Goal: Check status: Check status

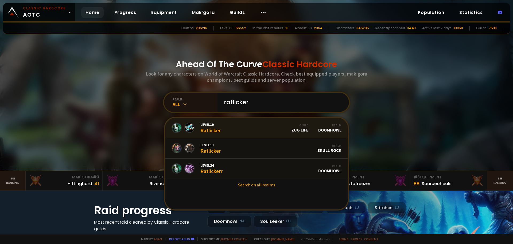
type input "ratlicker"
click at [229, 128] on link "Level 19 Ratlicker Guild Zug Life Realm Doomhowl" at bounding box center [256, 128] width 183 height 20
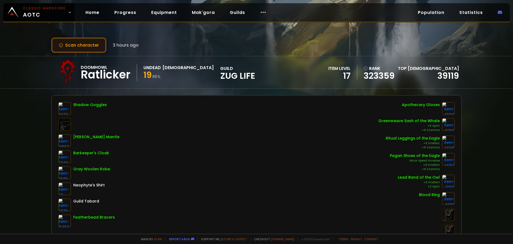
click at [94, 51] on button "Scan character" at bounding box center [78, 44] width 55 height 15
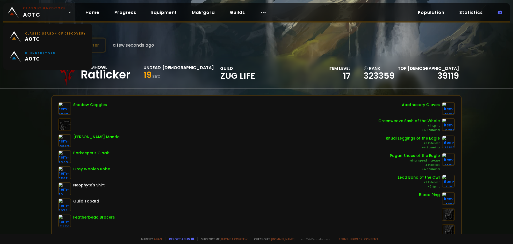
click at [47, 9] on small "Classic Hardcore" at bounding box center [44, 8] width 43 height 5
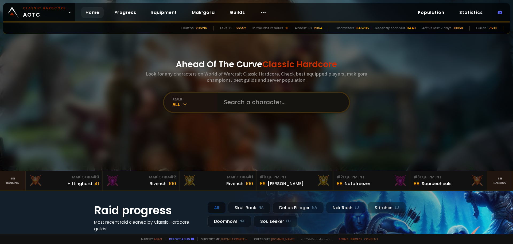
click at [243, 98] on input "text" at bounding box center [282, 101] width 122 height 19
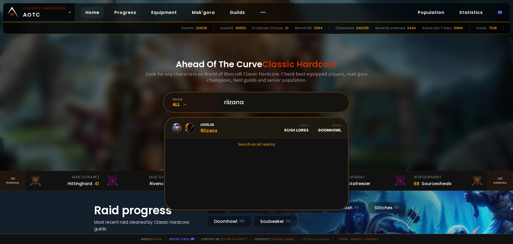
type input "riizana"
click at [225, 127] on link "Level 38 Riizana Guild Kush Lords Realm Doomhowl" at bounding box center [256, 128] width 183 height 20
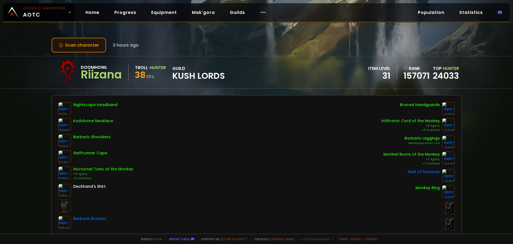
click at [87, 47] on button "Scan character" at bounding box center [78, 44] width 55 height 15
click at [80, 46] on button "Scan character" at bounding box center [78, 44] width 55 height 15
click at [92, 44] on button "Scan character" at bounding box center [78, 44] width 55 height 15
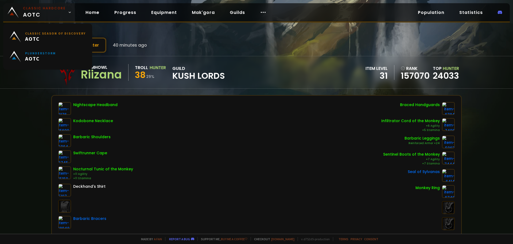
click at [35, 9] on small "Classic Hardcore" at bounding box center [44, 8] width 43 height 5
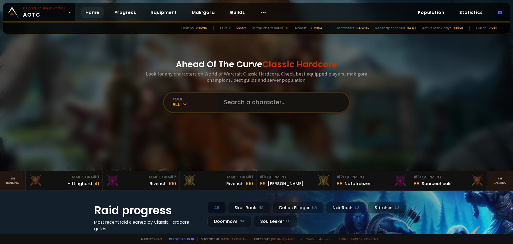
click at [250, 101] on input "text" at bounding box center [282, 101] width 122 height 19
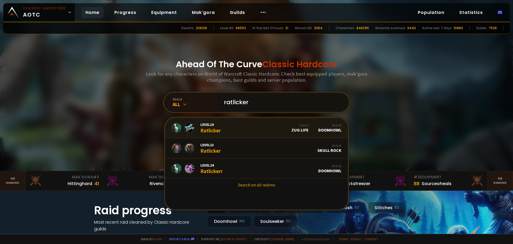
type input "ratlicker"
click at [246, 125] on link "Level 19 Ratlicker Guild Zug Life Realm Doomhowl" at bounding box center [256, 128] width 183 height 20
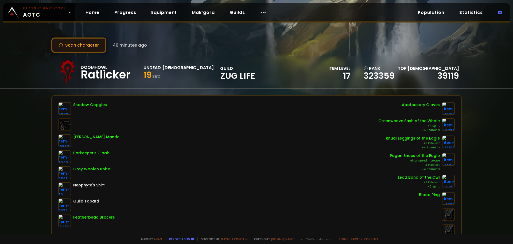
click at [98, 46] on button "Scan character" at bounding box center [78, 44] width 55 height 15
